Goal: Information Seeking & Learning: Learn about a topic

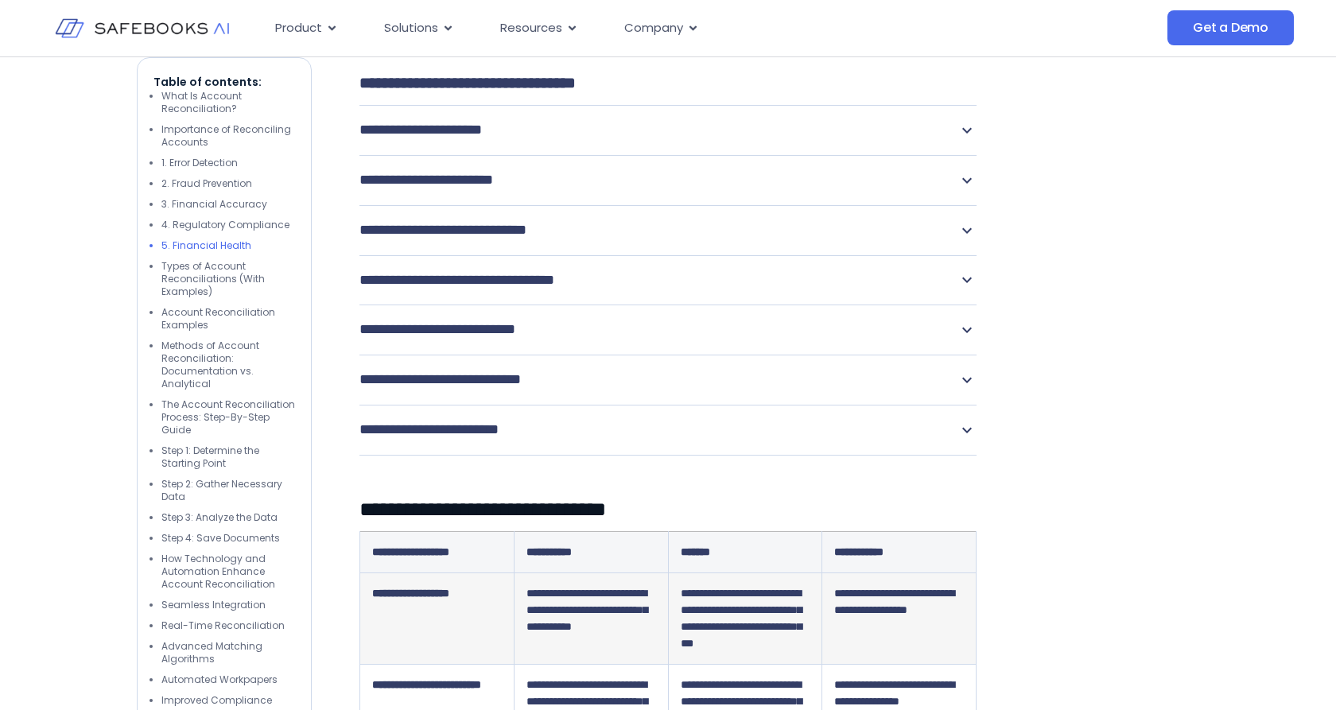
scroll to position [3785, 0]
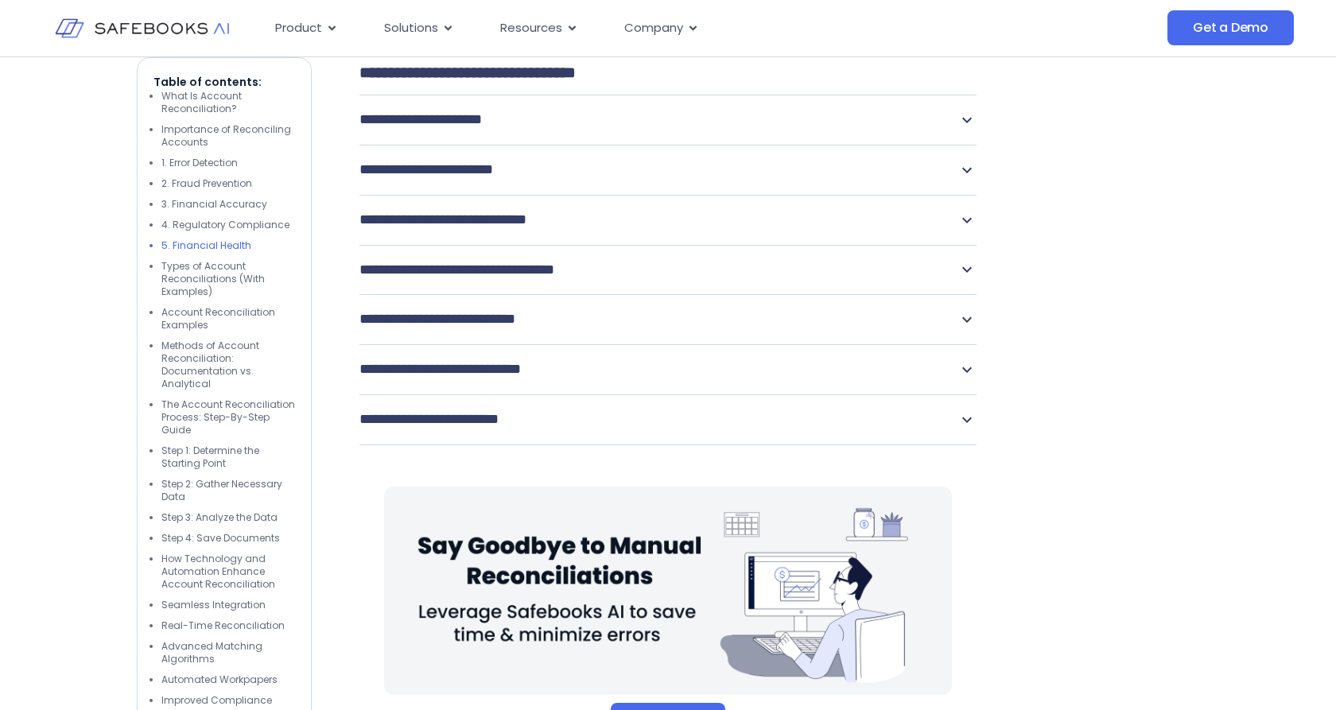
click at [962, 130] on icon at bounding box center [967, 120] width 19 height 19
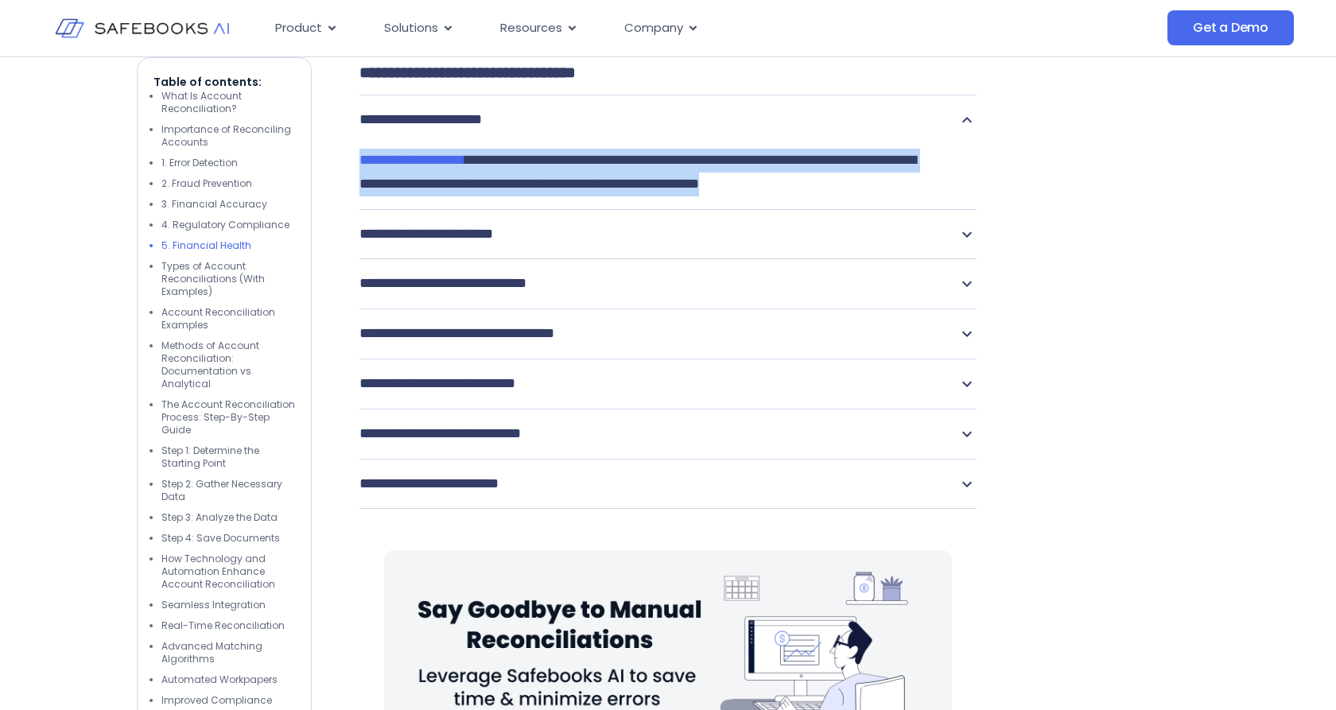
drag, startPoint x: 469, startPoint y: 350, endPoint x: 358, endPoint y: 309, distance: 118.8
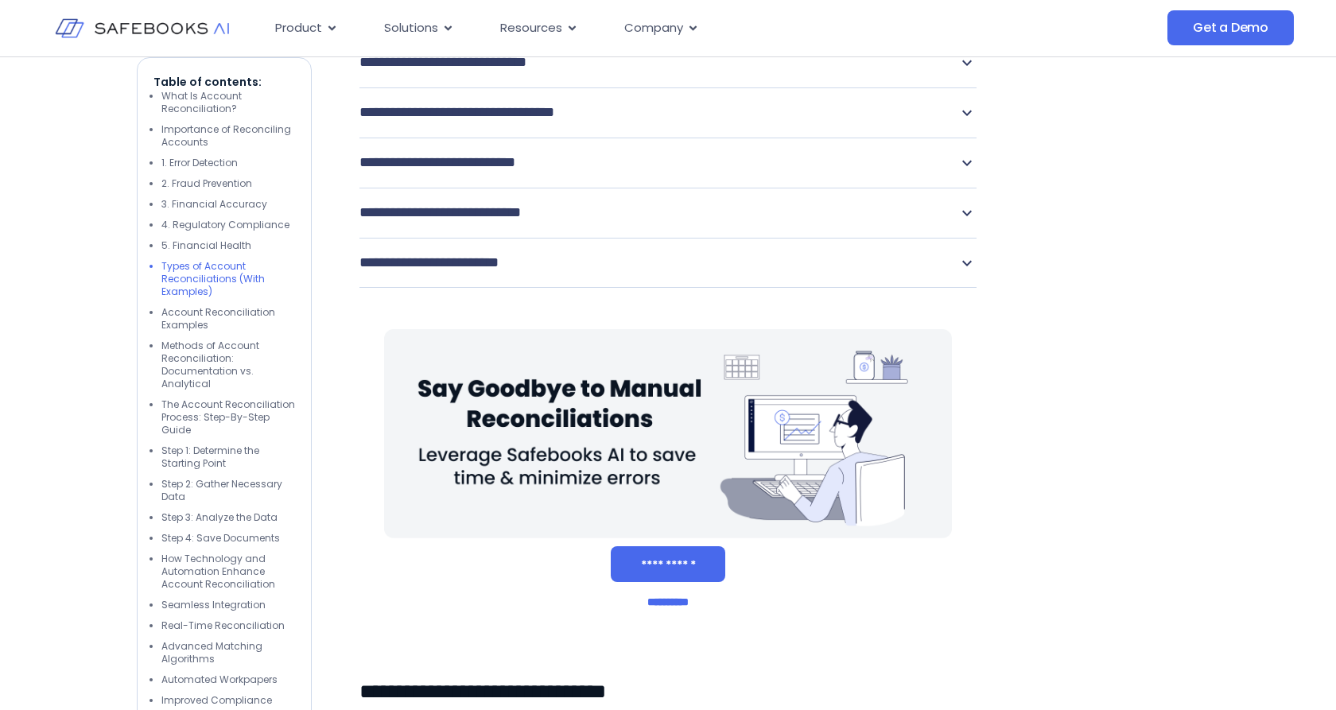
scroll to position [4008, 0]
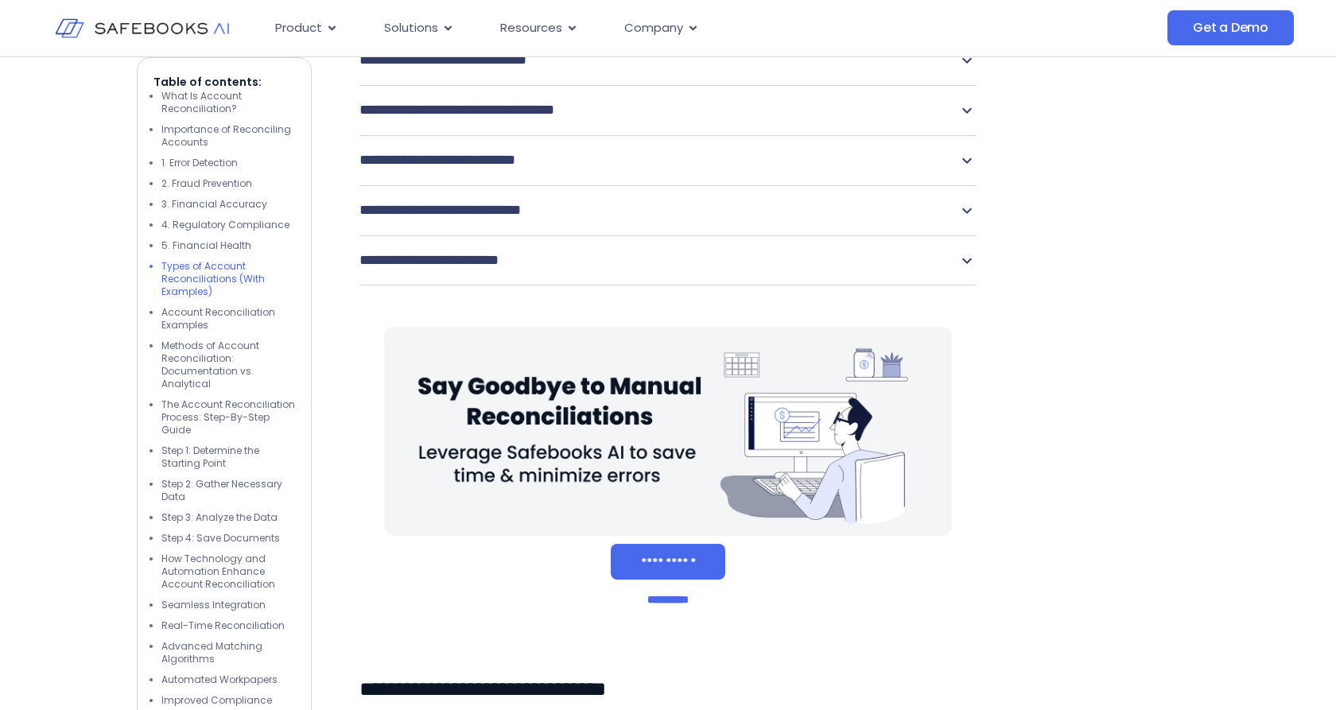
click at [960, 120] on icon at bounding box center [967, 110] width 19 height 19
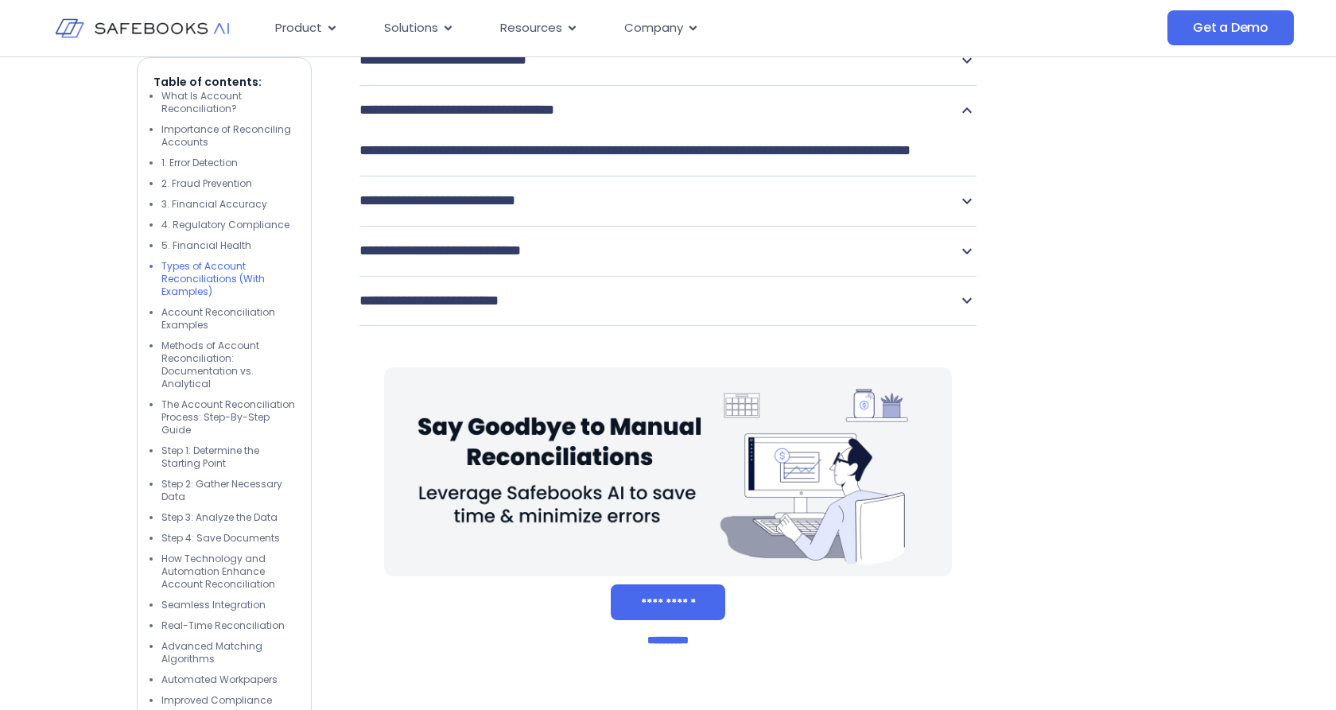
click at [596, 163] on p "**********" at bounding box center [645, 151] width 570 height 24
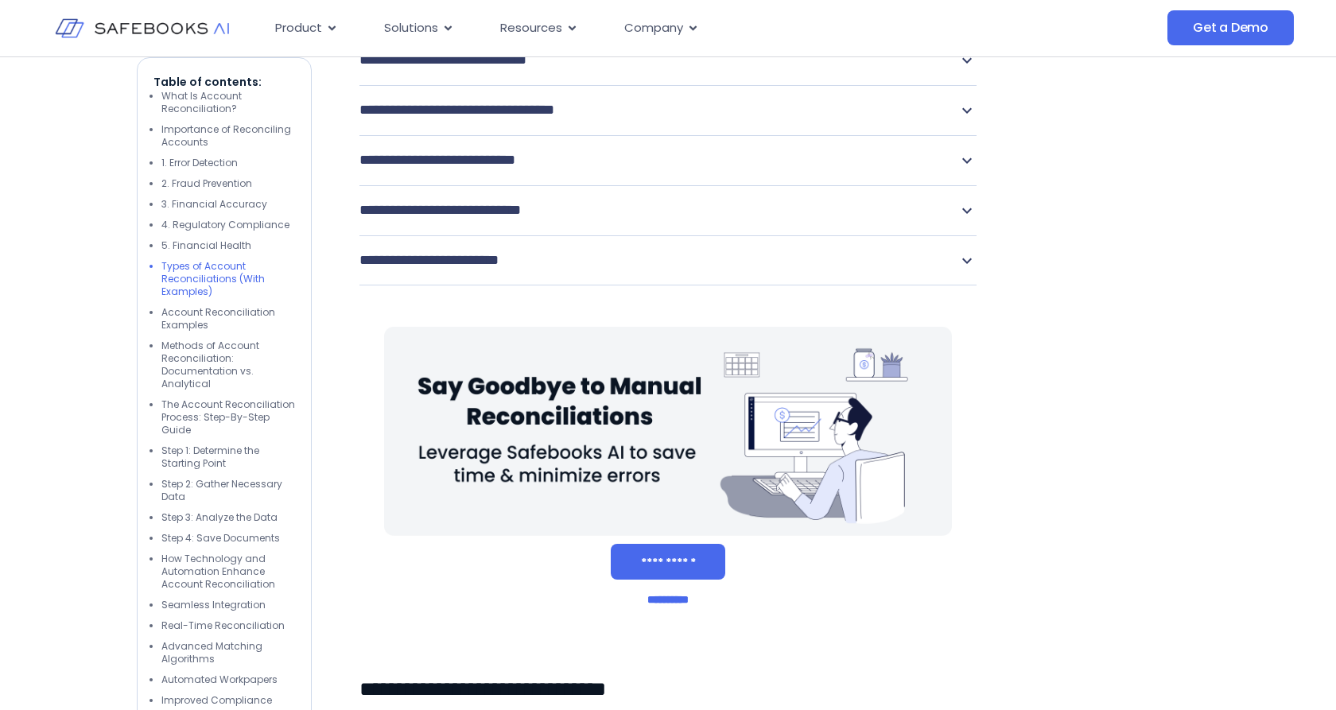
click at [962, 120] on icon at bounding box center [967, 110] width 19 height 19
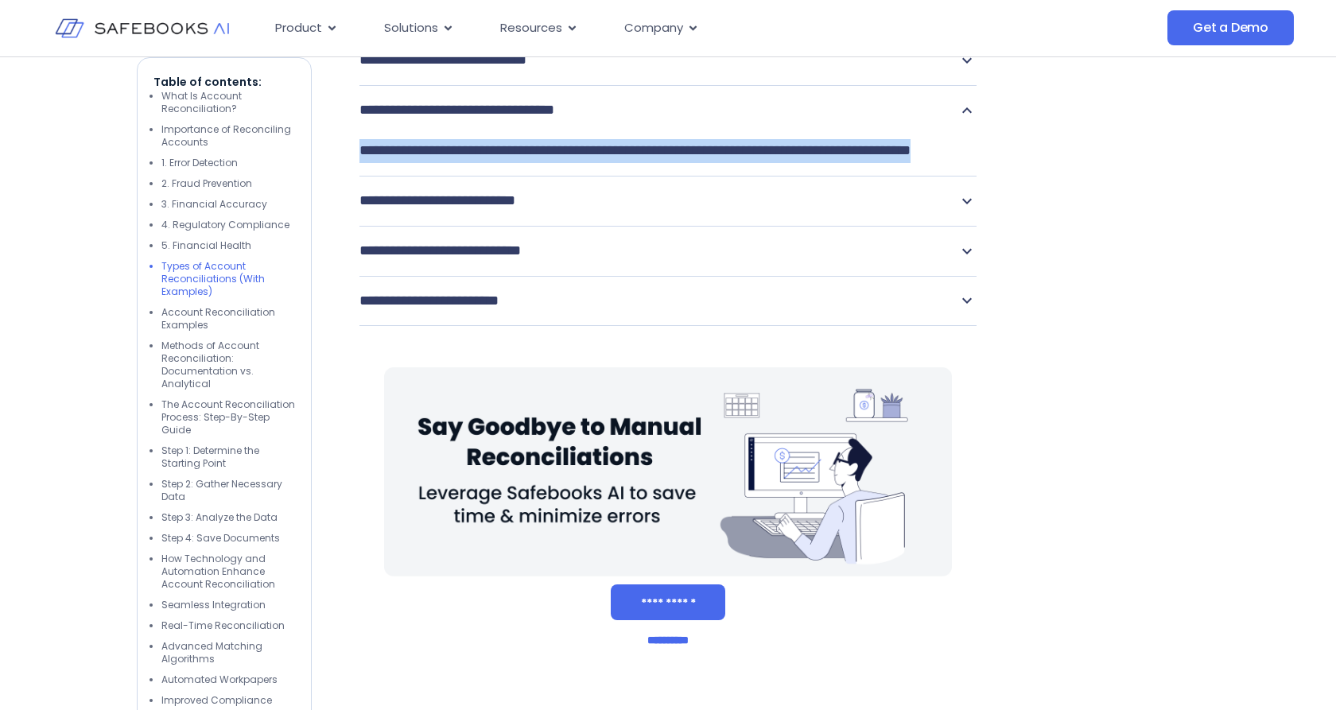
drag, startPoint x: 657, startPoint y: 346, endPoint x: 362, endPoint y: 317, distance: 296.5
click at [362, 163] on p "**********" at bounding box center [645, 151] width 570 height 24
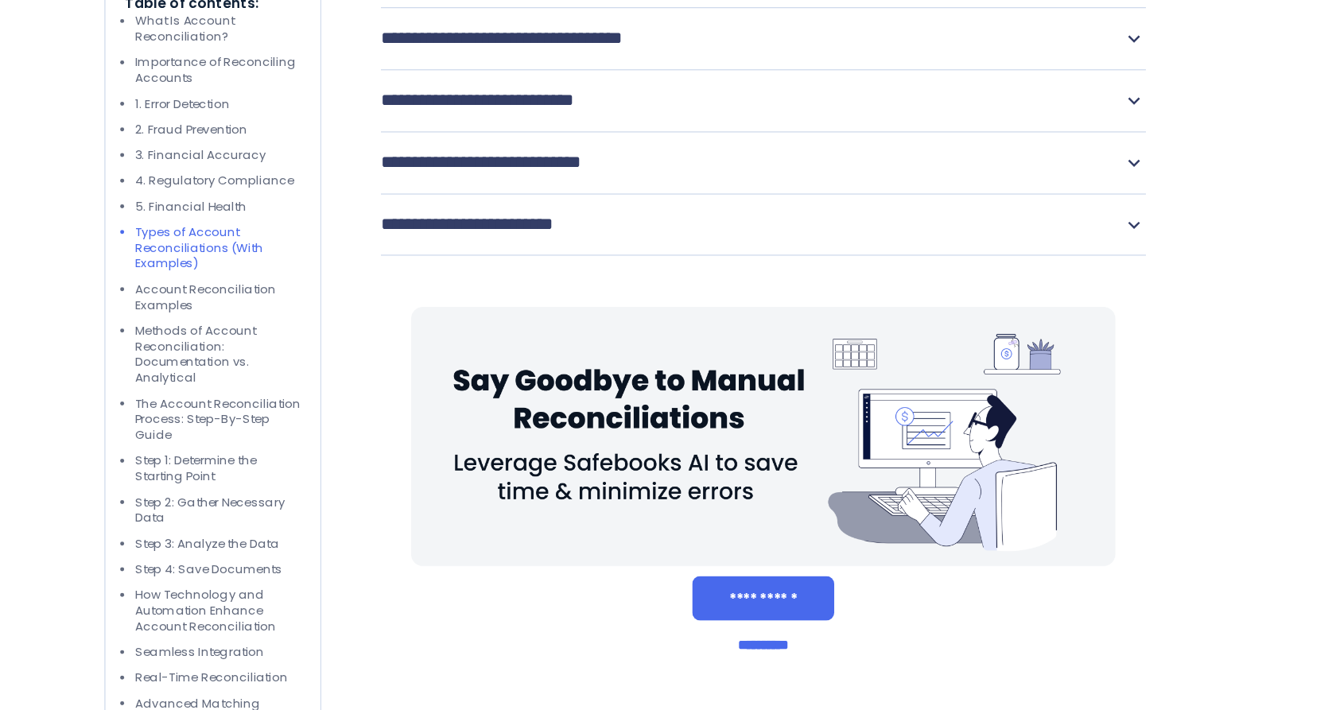
scroll to position [4034, 0]
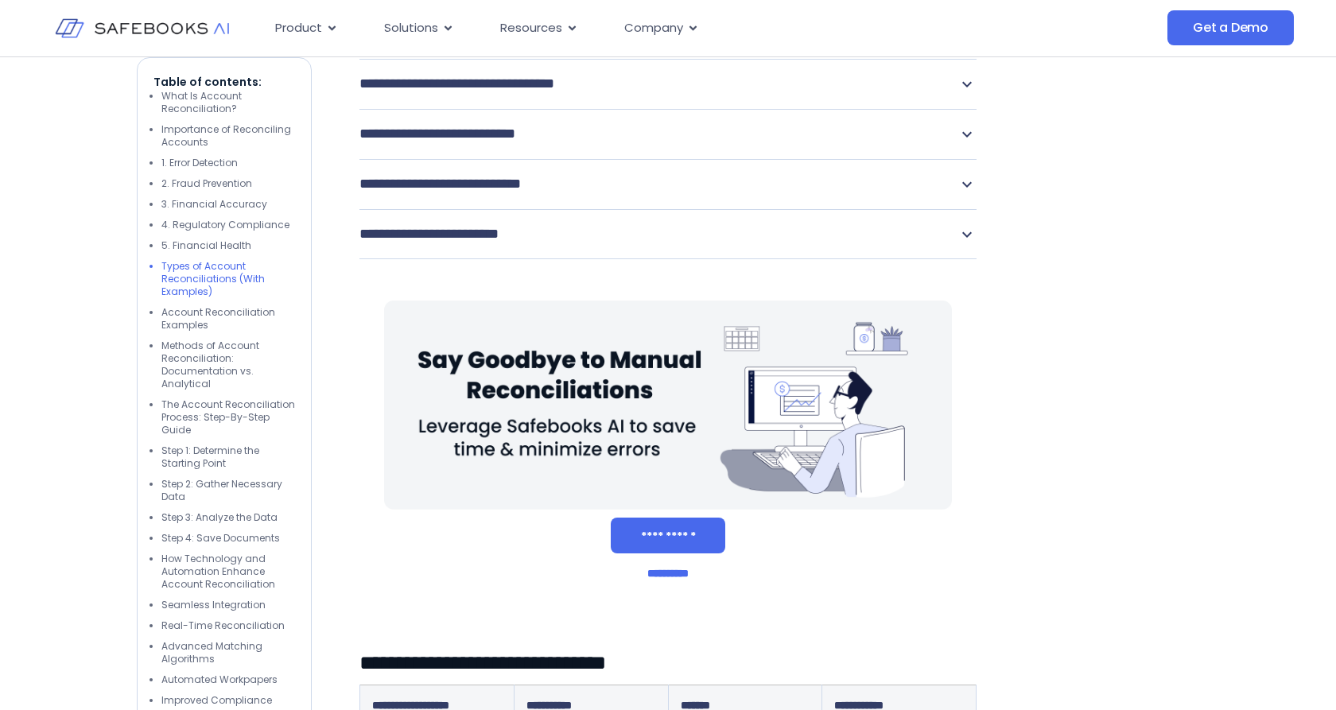
click at [568, 96] on p "**********" at bounding box center [483, 84] width 246 height 24
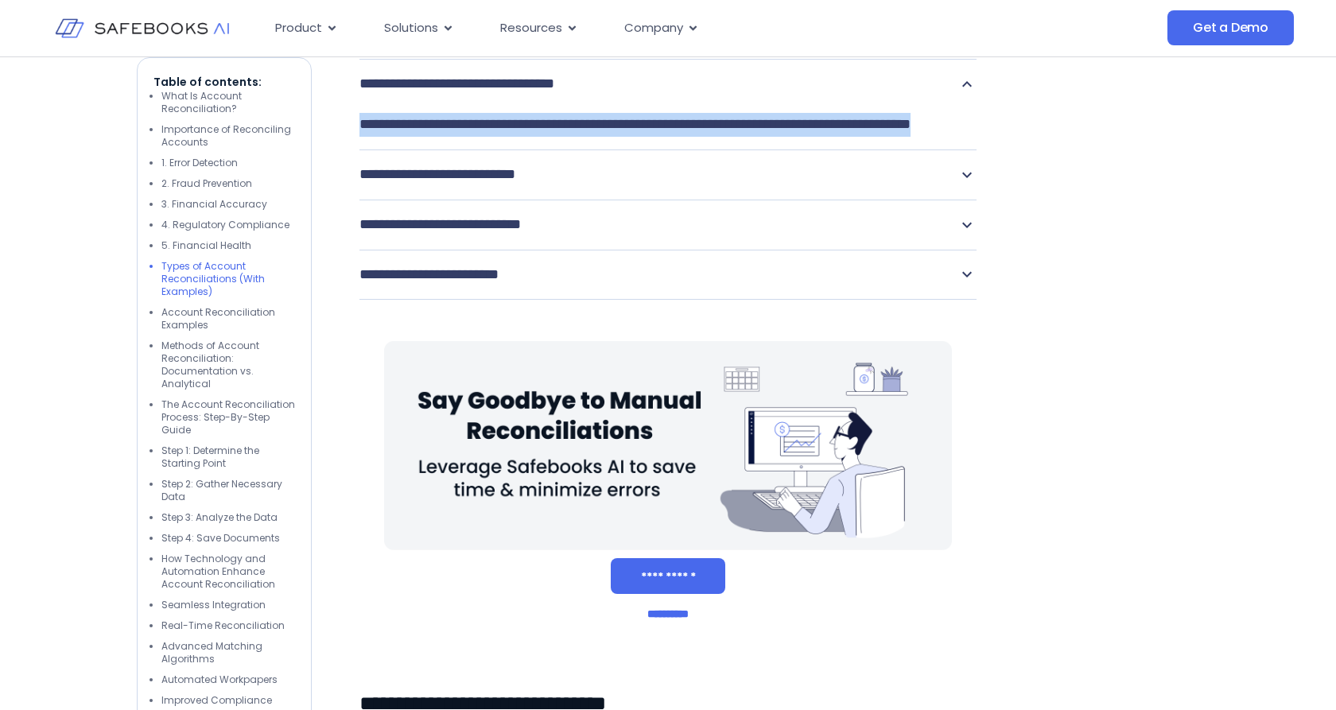
drag, startPoint x: 594, startPoint y: 319, endPoint x: 358, endPoint y: 283, distance: 238.9
click at [966, 185] on icon at bounding box center [967, 174] width 19 height 19
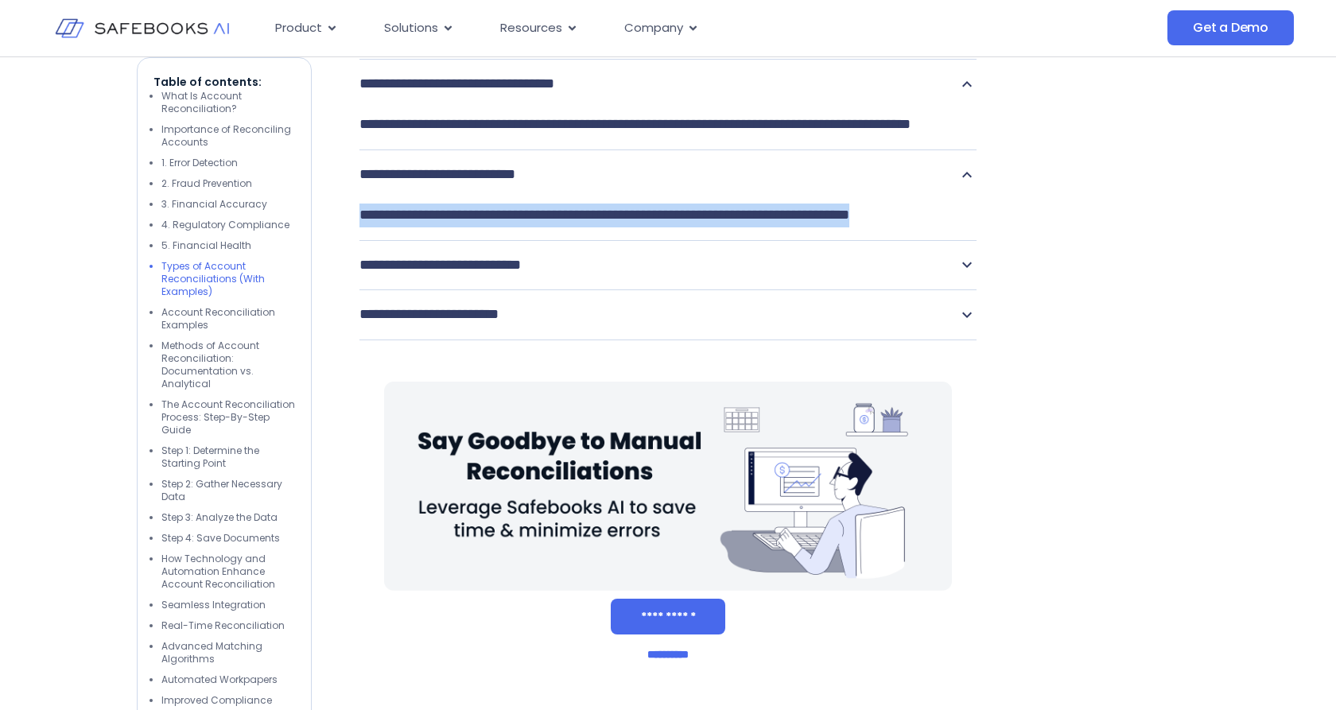
drag, startPoint x: 492, startPoint y: 426, endPoint x: 359, endPoint y: 397, distance: 136.7
click at [969, 44] on icon at bounding box center [967, 34] width 19 height 19
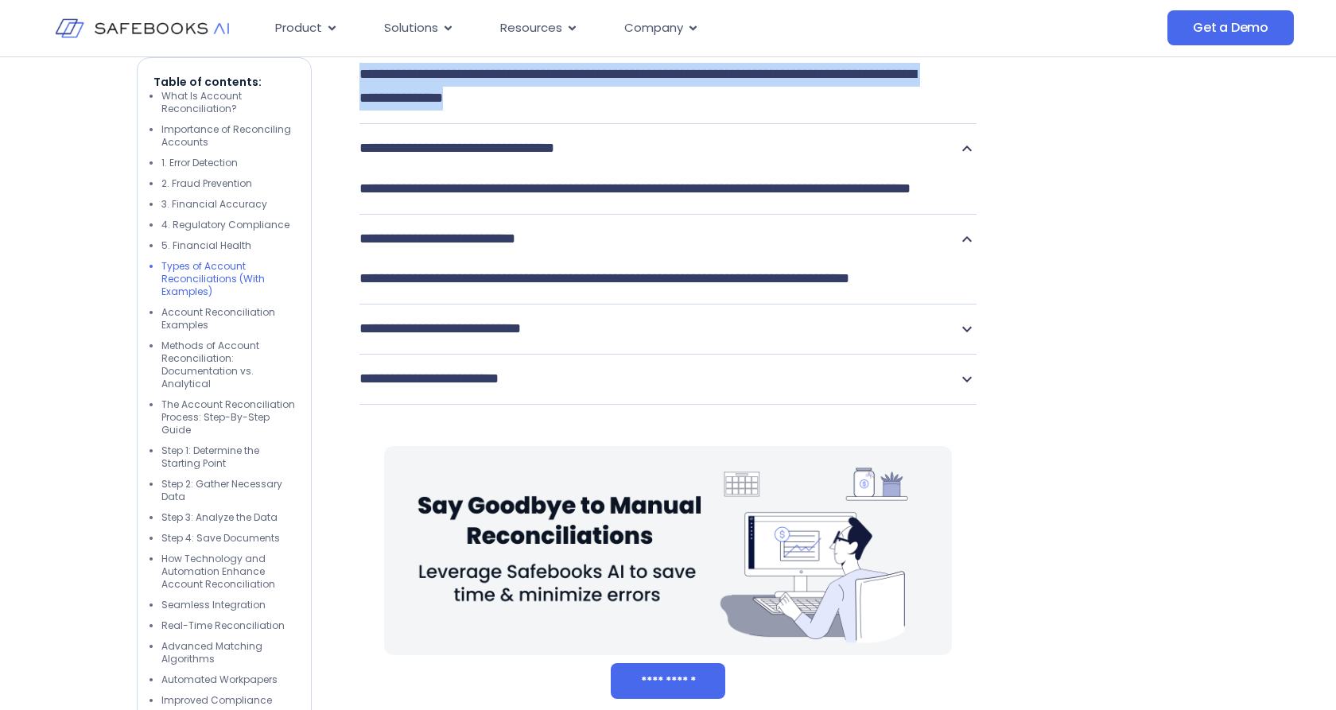
drag, startPoint x: 671, startPoint y: 265, endPoint x: 358, endPoint y: 226, distance: 315.0
